Goal: Information Seeking & Learning: Find specific fact

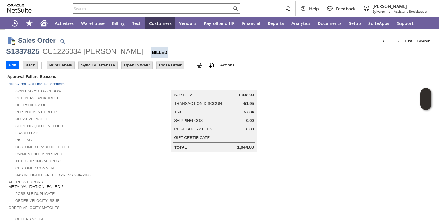
click at [91, 144] on div "Customer Fraud Detected" at bounding box center [76, 146] width 134 height 6
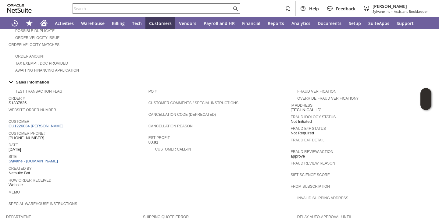
scroll to position [163, 0]
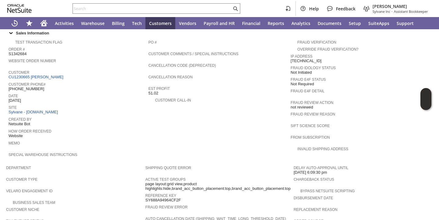
scroll to position [347, 0]
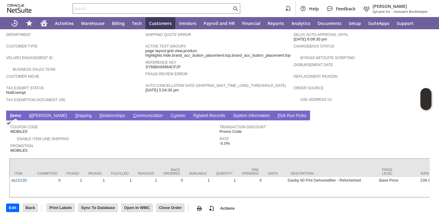
click at [73, 113] on link "S hipping" at bounding box center [83, 116] width 20 height 6
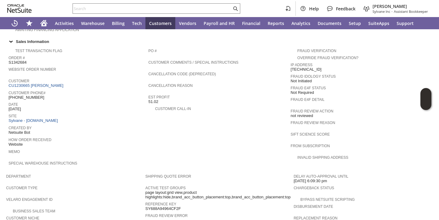
scroll to position [203, 0]
drag, startPoint x: 66, startPoint y: 85, endPoint x: 64, endPoint y: 83, distance: 3.2
click at [66, 85] on div "Customer CU1230665 Jason Supenia" at bounding box center [77, 83] width 137 height 11
drag, startPoint x: 64, startPoint y: 83, endPoint x: 30, endPoint y: 85, distance: 33.9
click at [30, 85] on div "Customer CU1230665 Jason Supenia" at bounding box center [77, 83] width 137 height 11
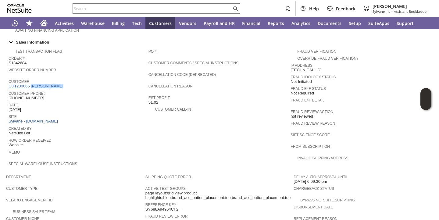
copy link "Jason Supenia"
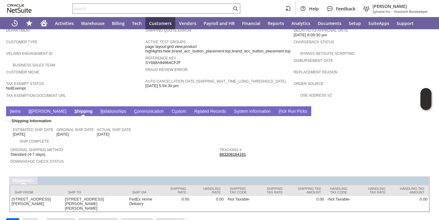
scroll to position [361, 0]
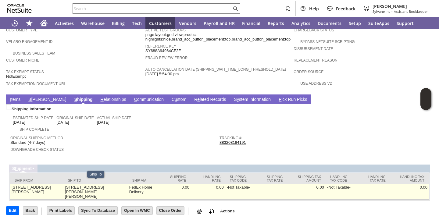
click at [85, 190] on td "304 Blanchard Street Osceola Mills PA 16666-1419 United States" at bounding box center [95, 192] width 64 height 16
copy td "16666"
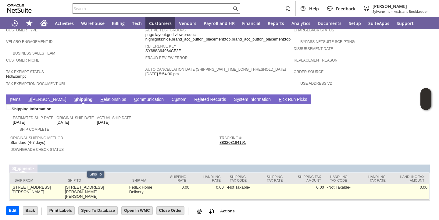
drag, startPoint x: 77, startPoint y: 185, endPoint x: 81, endPoint y: 185, distance: 3.7
click at [77, 185] on td "304 Blanchard Street Osceola Mills PA 16666-1419 United States" at bounding box center [95, 192] width 64 height 16
click at [81, 184] on td "304 Blanchard Street Osceola Mills PA 16666-1419 United States" at bounding box center [95, 192] width 64 height 16
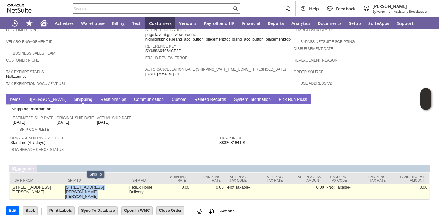
click at [81, 184] on td "304 Blanchard Street Osceola Mills PA 16666-1419 United States" at bounding box center [95, 192] width 64 height 16
drag, startPoint x: 104, startPoint y: 184, endPoint x: 67, endPoint y: 183, distance: 36.9
click at [67, 184] on td "304 Blanchard Street Osceola Mills PA 16666-1419 United States" at bounding box center [95, 192] width 64 height 16
copy td "304 Blanchard Street"
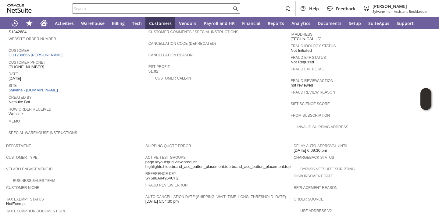
scroll to position [232, 0]
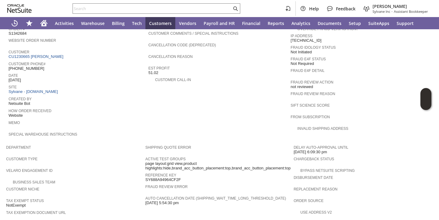
click at [33, 66] on span "(814) 577-4157" at bounding box center [27, 68] width 36 height 5
click at [32, 66] on span "(814) 577-4157" at bounding box center [27, 68] width 36 height 5
copy tbody "(814) 577-4157"
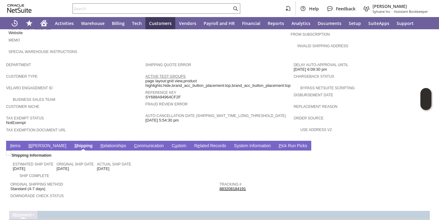
scroll to position [361, 0]
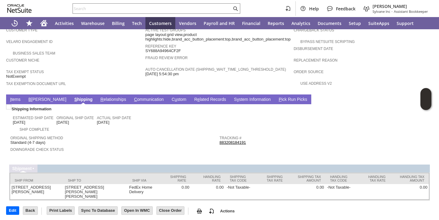
click at [19, 97] on link "I tems" at bounding box center [15, 100] width 13 height 6
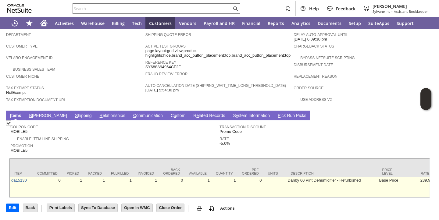
scroll to position [347, 0]
click at [286, 177] on td "Danby 60 Pint Dehumidifier - Refurbished" at bounding box center [331, 187] width 91 height 20
copy tr "Danby 60 Pint Dehumidifier - Refurbished"
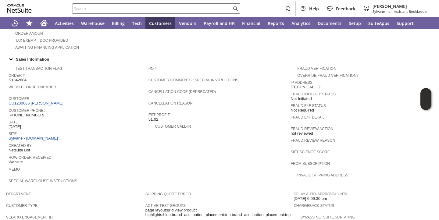
scroll to position [185, 0]
click at [23, 79] on span "S1342684" at bounding box center [18, 81] width 18 height 5
copy span "S1342684"
click at [225, 131] on td "PO # Customer Comments / Special Instructions Cancellation Code (deprecated) Ca…" at bounding box center [219, 127] width 142 height 126
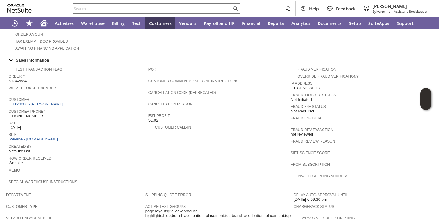
scroll to position [0, 0]
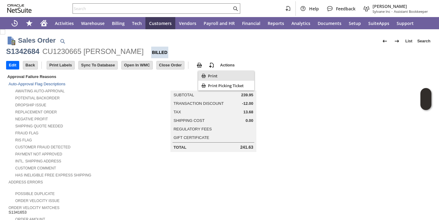
click at [217, 77] on span "Print" at bounding box center [230, 75] width 44 height 5
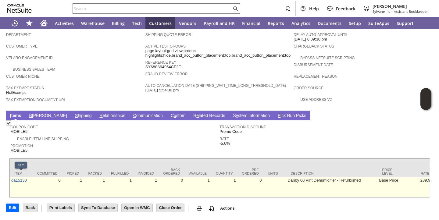
click at [22, 178] on link "da15130" at bounding box center [19, 180] width 16 height 5
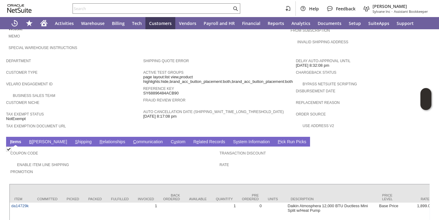
scroll to position [407, 0]
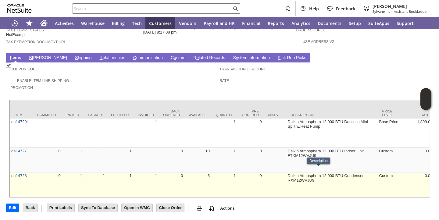
click at [288, 172] on td "Daikin Atmosphera 12,000 BTU Condenser RXM12WVJU9" at bounding box center [331, 184] width 91 height 25
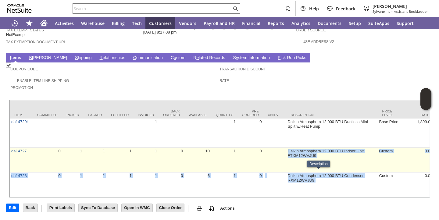
click at [288, 171] on td "Daikin Atmosphera 12,000 BTU Indoor Unit FTXM12WVJU9" at bounding box center [331, 160] width 91 height 25
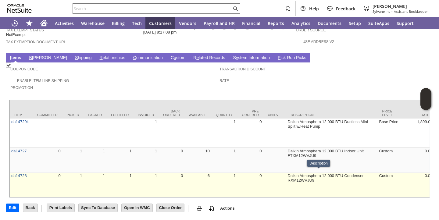
click at [286, 178] on td "Daikin Atmosphera 12,000 BTU Condenser RXM12WVJU9" at bounding box center [331, 184] width 91 height 25
copy tr "Daikin Atmosphera 12,000 BTU Condenser RXM12WVJU9"
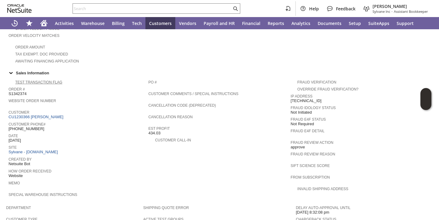
scroll to position [171, 0]
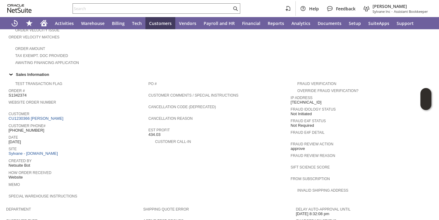
click at [20, 93] on span "S1342374" at bounding box center [18, 95] width 18 height 5
copy span "S1342374"
click at [81, 110] on span "Customer" at bounding box center [77, 113] width 137 height 6
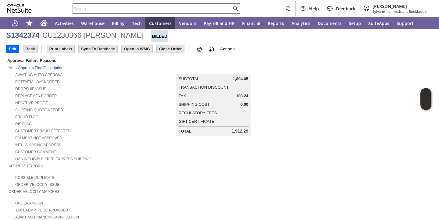
scroll to position [0, 0]
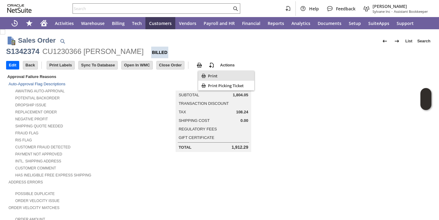
click at [206, 76] on icon "Print" at bounding box center [203, 76] width 6 height 6
click at [110, 116] on div "Negative Profit" at bounding box center [76, 118] width 135 height 6
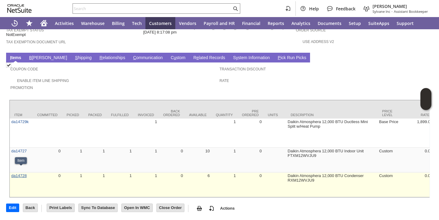
click at [20, 173] on link "da14728" at bounding box center [19, 175] width 16 height 5
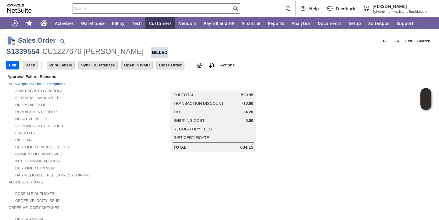
drag, startPoint x: 141, startPoint y: 114, endPoint x: 151, endPoint y: 110, distance: 11.2
click at [143, 114] on td "Summary Subtotal 599.95 Transaction Discount -30.00 Tax 34.20 Shipping Cost 0.0…" at bounding box center [219, 112] width 153 height 79
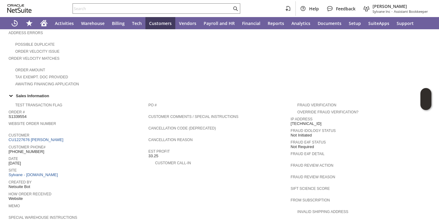
scroll to position [356, 0]
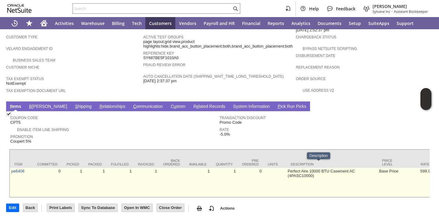
click at [286, 168] on td "Perfect Aire 10000 BTU Casement AC (4PASC10000)" at bounding box center [331, 182] width 91 height 29
copy td "Perfect"
click at [286, 168] on td "Perfect Aire 10000 BTU Casement AC (4PASC10000)" at bounding box center [331, 182] width 91 height 29
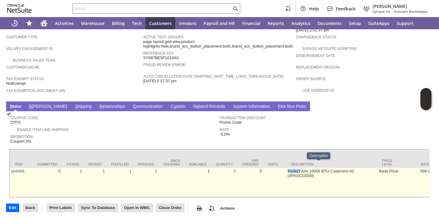
click at [286, 168] on td "Perfect Aire 10000 BTU Casement AC (4PASC10000)" at bounding box center [331, 182] width 91 height 29
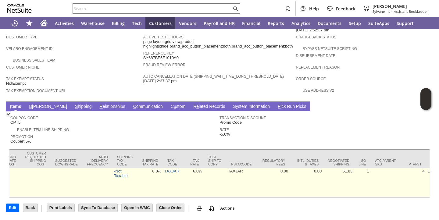
scroll to position [0, 1129]
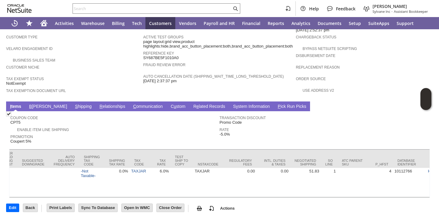
click at [53, 63] on span "Customer Niche" at bounding box center [73, 66] width 134 height 6
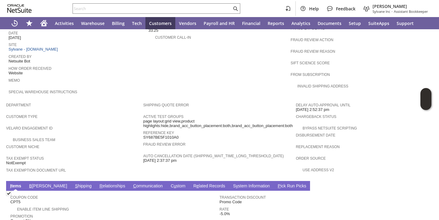
scroll to position [194, 0]
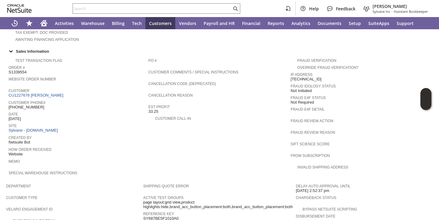
click at [18, 70] on span "S1339554" at bounding box center [18, 72] width 18 height 5
copy span "S1339554"
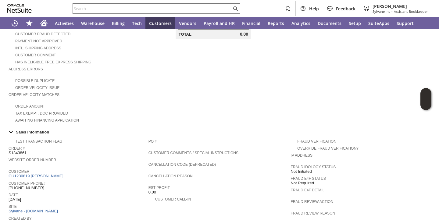
scroll to position [361, 0]
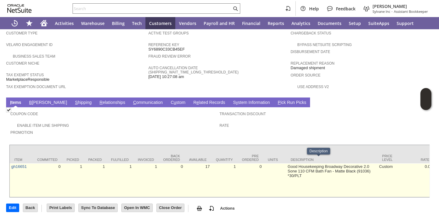
click at [297, 165] on td "Good Housekeeping Broadway Decorative 2.0 Sone 110 CFM Bath Fan - Matte Black (…" at bounding box center [331, 180] width 91 height 34
copy tr "Good Housekeeping Broadway Decorative 2.0 Sone 110 CFM Bath Fan - Matte Black (…"
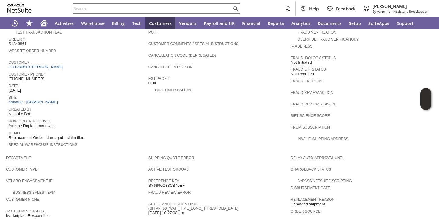
scroll to position [215, 0]
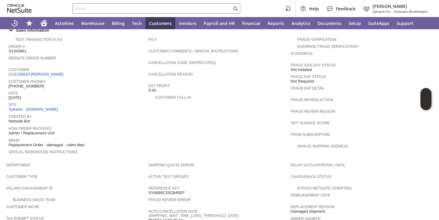
click at [25, 50] on span "S1343861" at bounding box center [18, 51] width 18 height 5
click at [17, 49] on span "S1343861" at bounding box center [18, 51] width 18 height 5
copy span "S1343861"
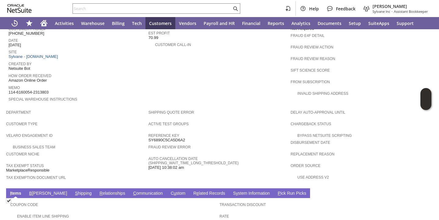
scroll to position [352, 0]
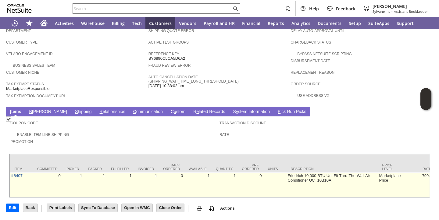
click at [286, 172] on td "Friedrich 10,000 BTU Uni-Fit Thru-The-Wall Air Conditioner UCT10B10A" at bounding box center [331, 184] width 91 height 25
copy tr "Friedrich 10,000 BTU Uni-Fit Thru-The-Wall Air Conditioner UCT10B10A"
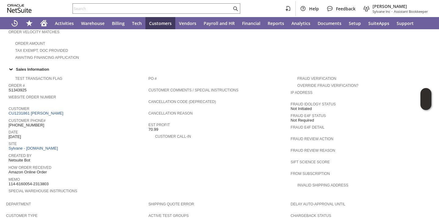
scroll to position [164, 0]
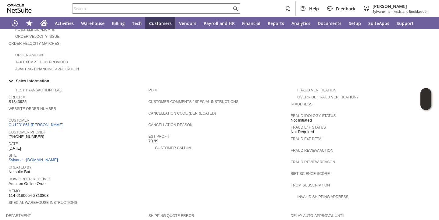
click at [12, 100] on span "S1343925" at bounding box center [18, 101] width 18 height 5
copy span "S1343925"
click at [136, 130] on span "Customer Phone#" at bounding box center [77, 131] width 137 height 6
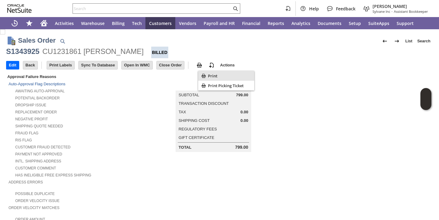
click at [205, 77] on icon "Print" at bounding box center [203, 76] width 4 height 4
click at [129, 141] on div "RIS flag" at bounding box center [79, 139] width 140 height 6
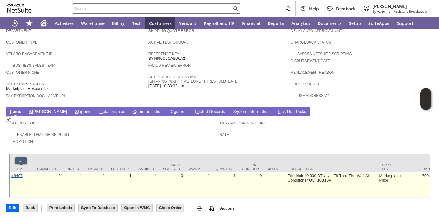
click at [15, 173] on link "fr8407" at bounding box center [16, 175] width 11 height 5
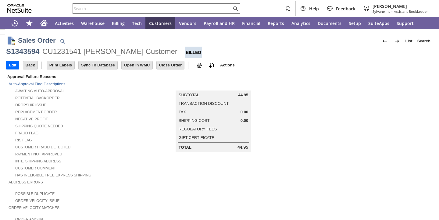
scroll to position [356, 0]
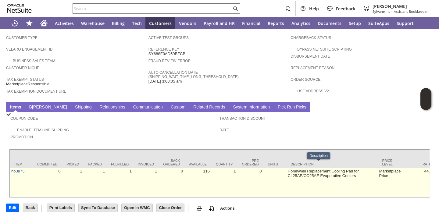
click at [302, 168] on td "Honeywell Replacement Cooling Pad for CL25AE/CO25AE Evaporative Coolers" at bounding box center [331, 182] width 91 height 29
copy tr "Honeywell Replacement Cooling Pad for CL25AE/CO25AE Evaporative Coolers"
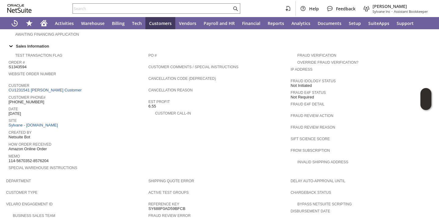
scroll to position [198, 0]
click at [23, 65] on span "S1343594" at bounding box center [18, 67] width 18 height 5
copy span "S1343594"
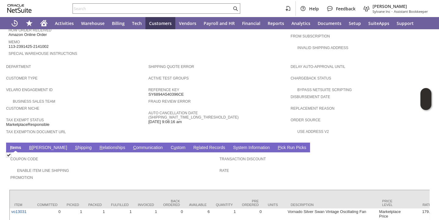
scroll to position [352, 0]
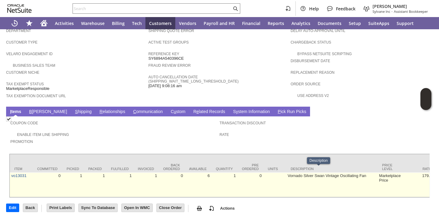
click at [286, 172] on td "Vornado Silver Swan Vintage Oscillating Fan" at bounding box center [331, 184] width 91 height 25
copy tr "Vornado Silver Swan Vintage Oscillating Fan"
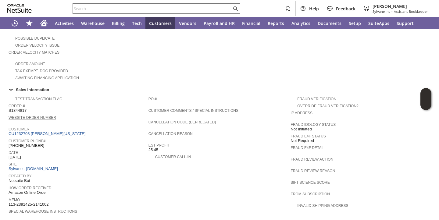
scroll to position [147, 0]
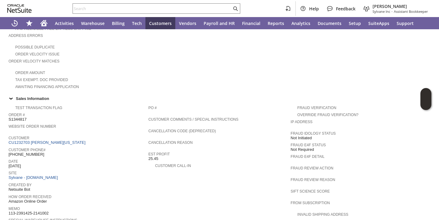
click at [20, 118] on span "S1344817" at bounding box center [18, 119] width 18 height 5
copy span "S1344817"
click at [122, 72] on div "Order Amount" at bounding box center [79, 72] width 140 height 6
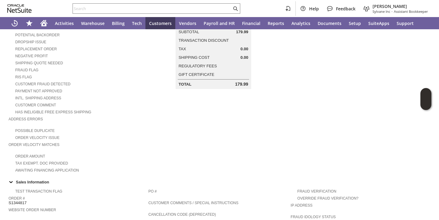
scroll to position [0, 0]
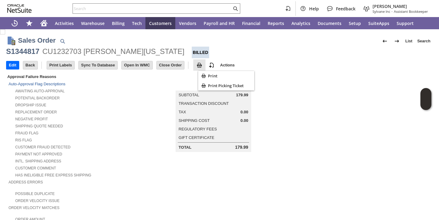
click at [203, 69] on img at bounding box center [199, 65] width 7 height 7
click at [215, 77] on span "Print" at bounding box center [230, 75] width 44 height 5
click at [85, 147] on div "Customer Fraud Detected" at bounding box center [79, 146] width 140 height 6
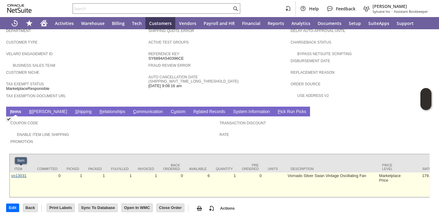
click at [20, 173] on link "vo13031" at bounding box center [18, 175] width 15 height 5
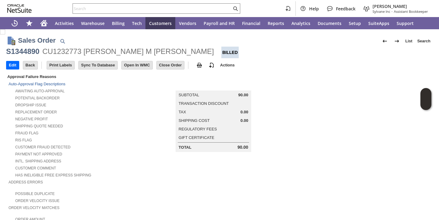
click at [120, 124] on div "Shipping Quote Needed" at bounding box center [79, 125] width 140 height 6
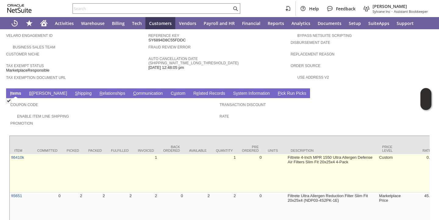
scroll to position [401, 0]
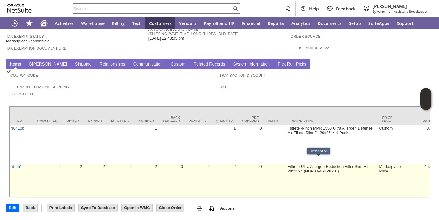
click at [286, 163] on td "Filtrete Ultra Allergen Reduction Filter Slim Fit 20x25x4 (NDP03-4S2PK-1E)" at bounding box center [331, 180] width 91 height 34
copy tr "Filtrete Ultra Allergen Reduction Filter Slim Fit 20x25x4 (NDP03-4S2PK-1E)"
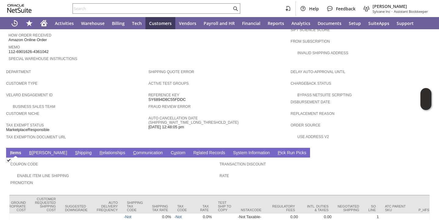
scroll to position [190, 0]
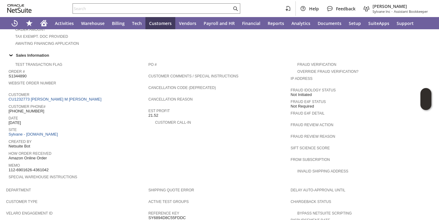
click at [16, 75] on span "S1344890" at bounding box center [18, 76] width 18 height 5
copy span "S1344890"
